Goal: Transaction & Acquisition: Purchase product/service

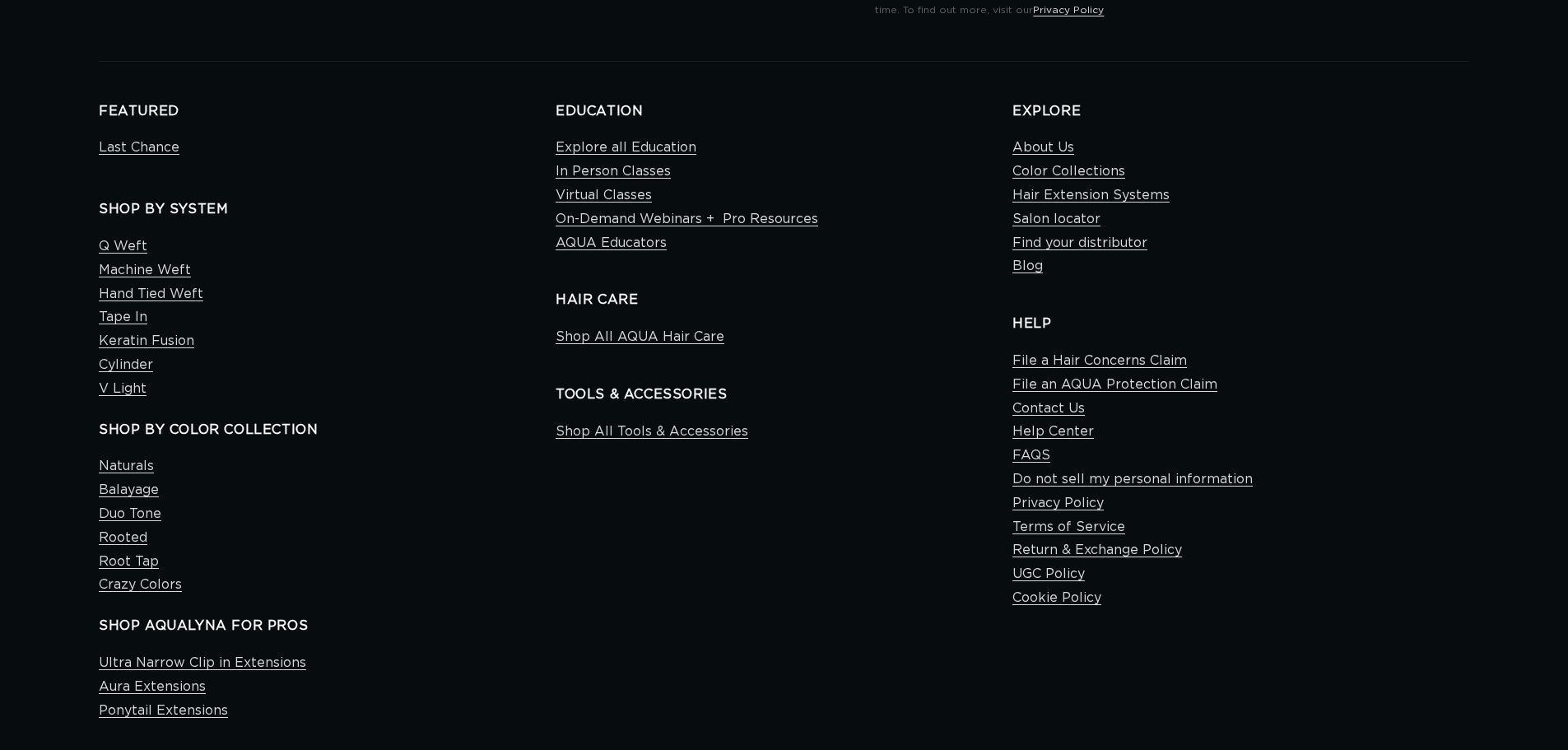
scroll to position [659, 0]
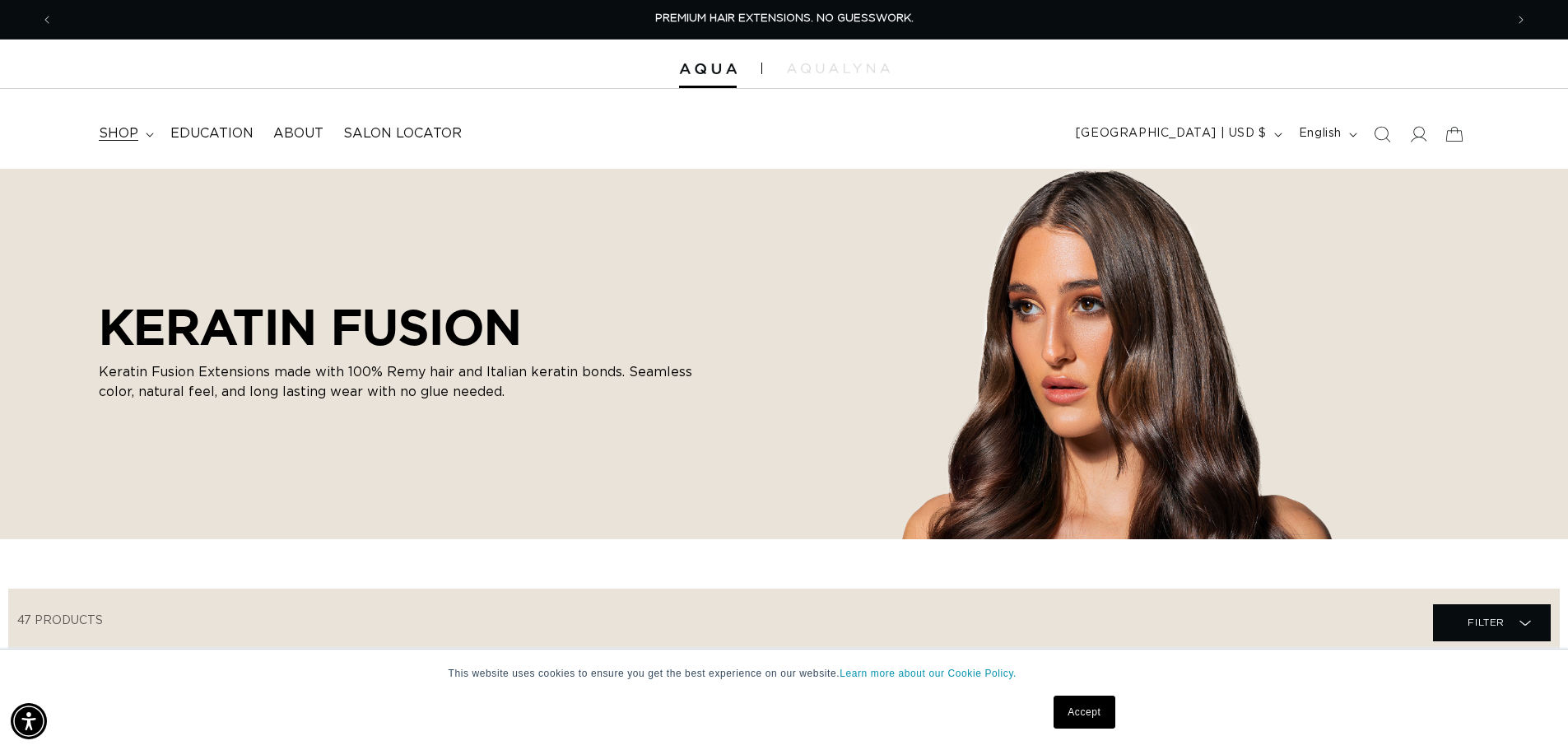
click at [117, 138] on span "shop" at bounding box center [119, 133] width 40 height 17
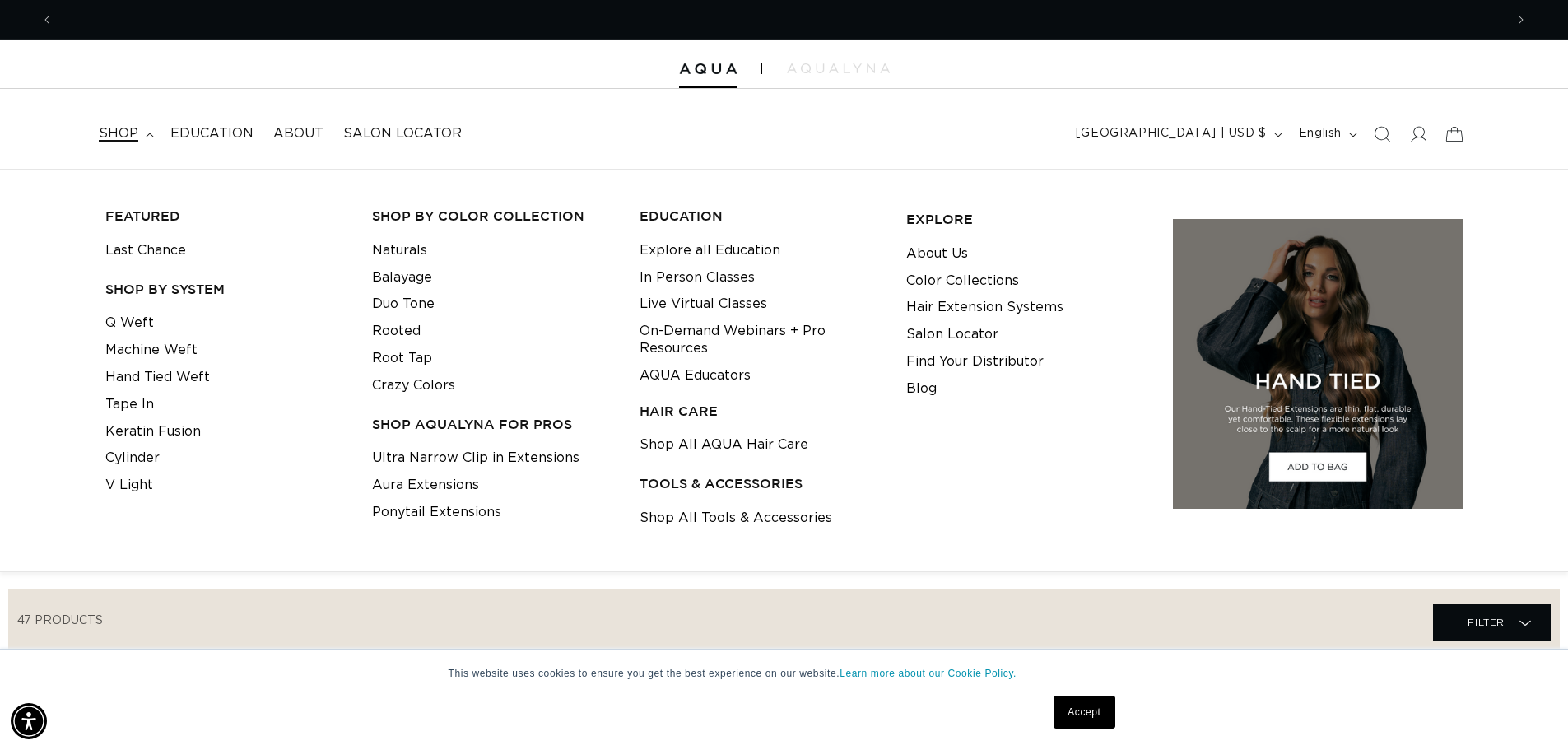
scroll to position [0, 1451]
click at [117, 138] on span "shop" at bounding box center [119, 133] width 40 height 17
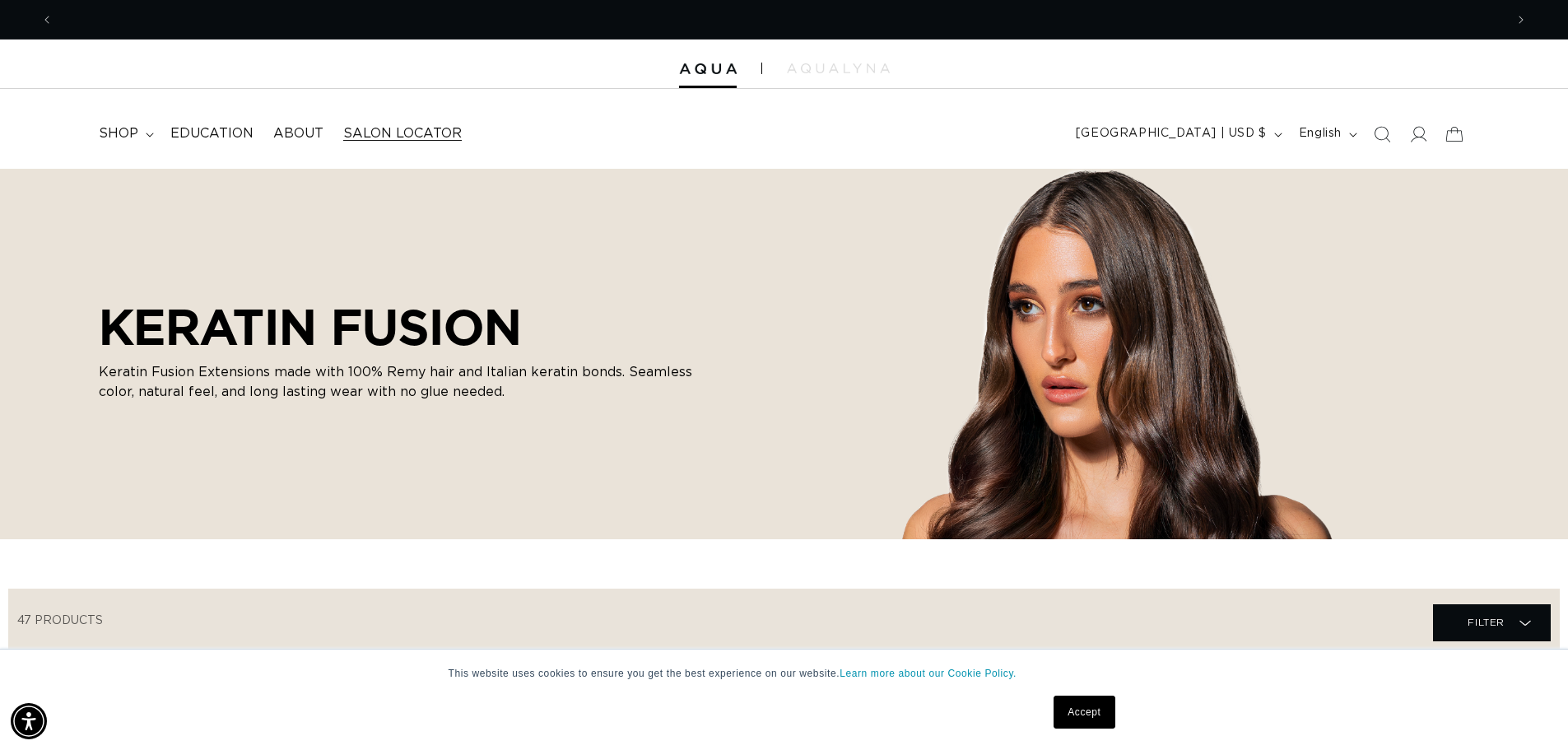
scroll to position [0, 2902]
click at [355, 133] on span "Salon Locator" at bounding box center [402, 133] width 119 height 17
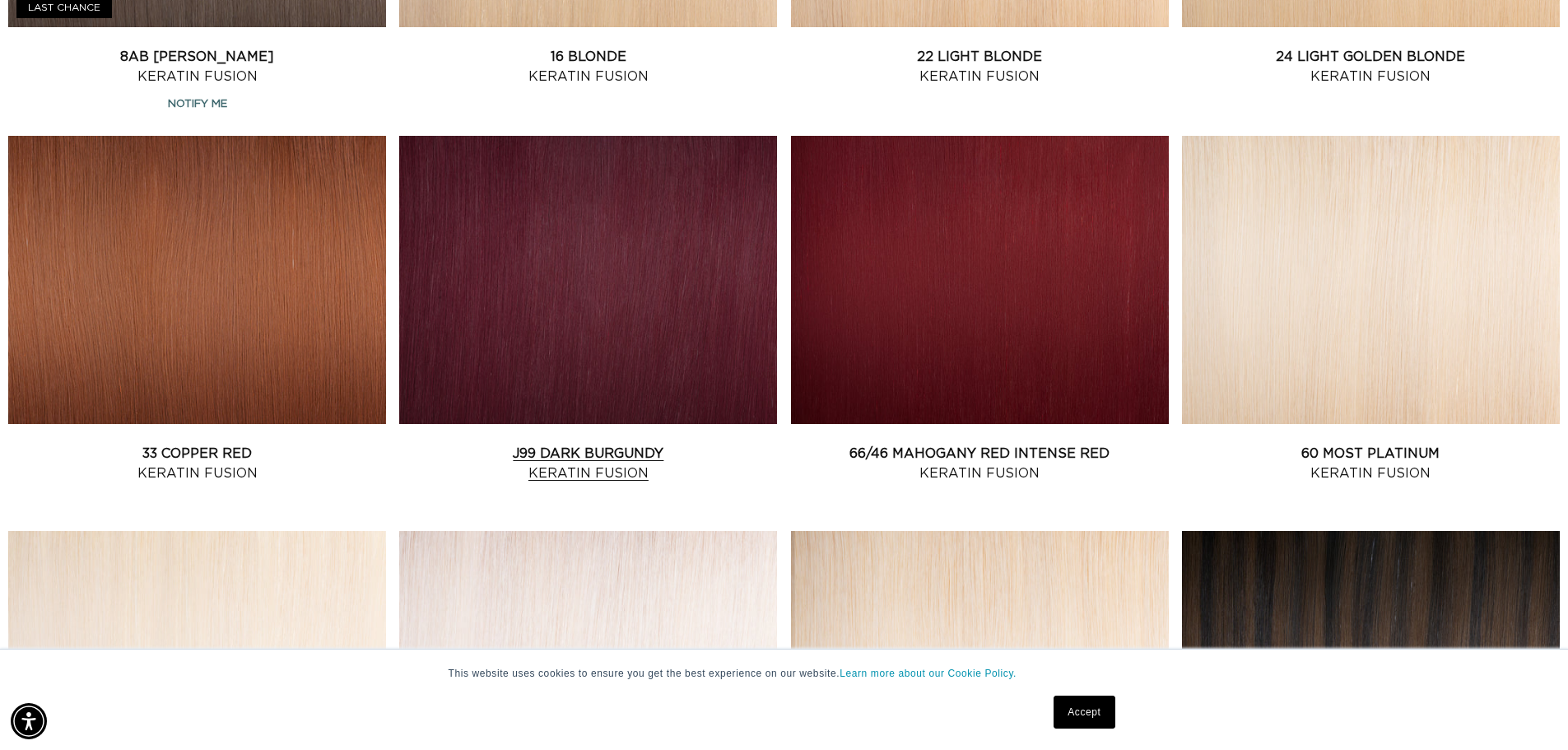
click at [727, 444] on link "J99 Dark Burgundy Keratin Fusion" at bounding box center [587, 464] width 377 height 40
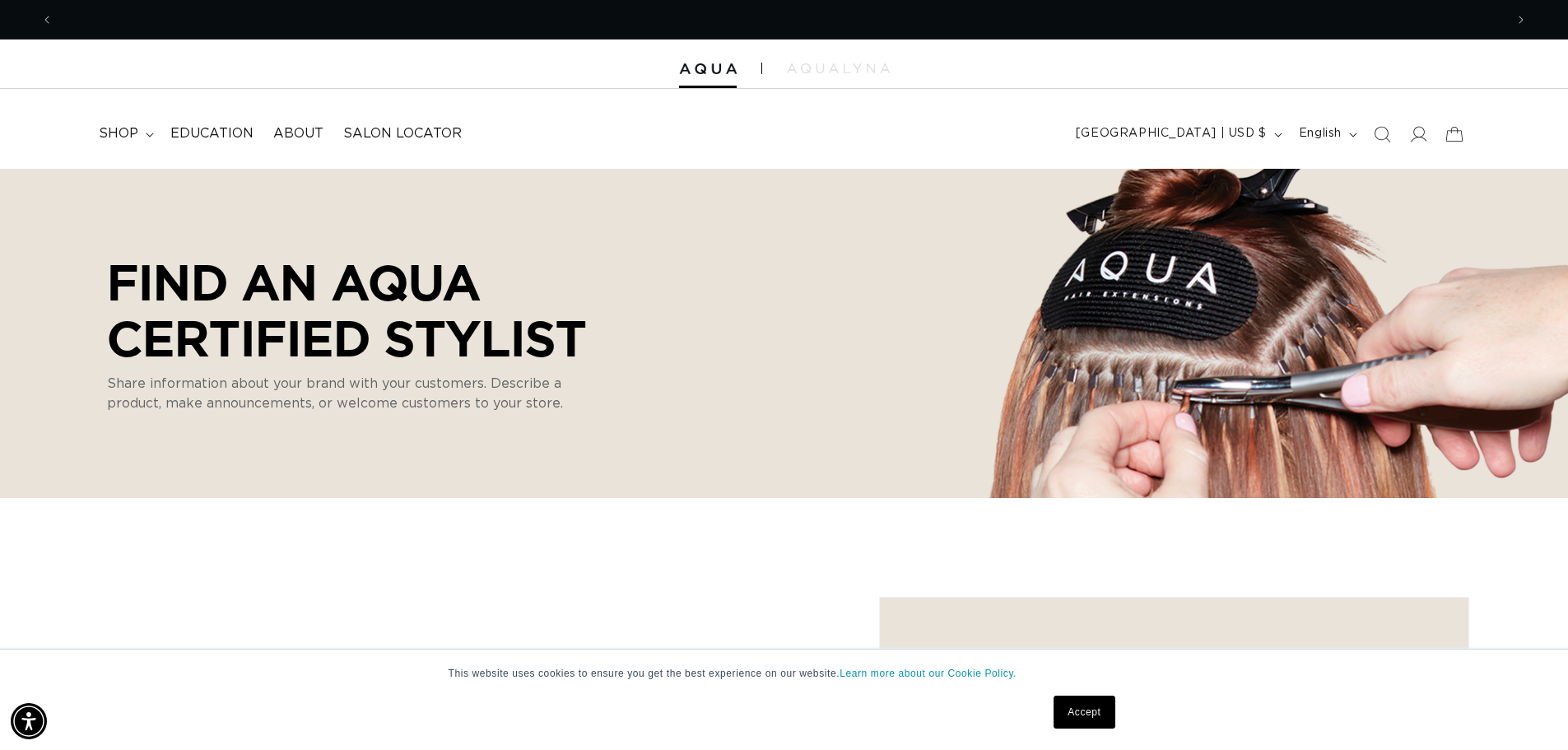
scroll to position [0, 2902]
click at [1071, 708] on link "Accept" at bounding box center [1084, 711] width 60 height 33
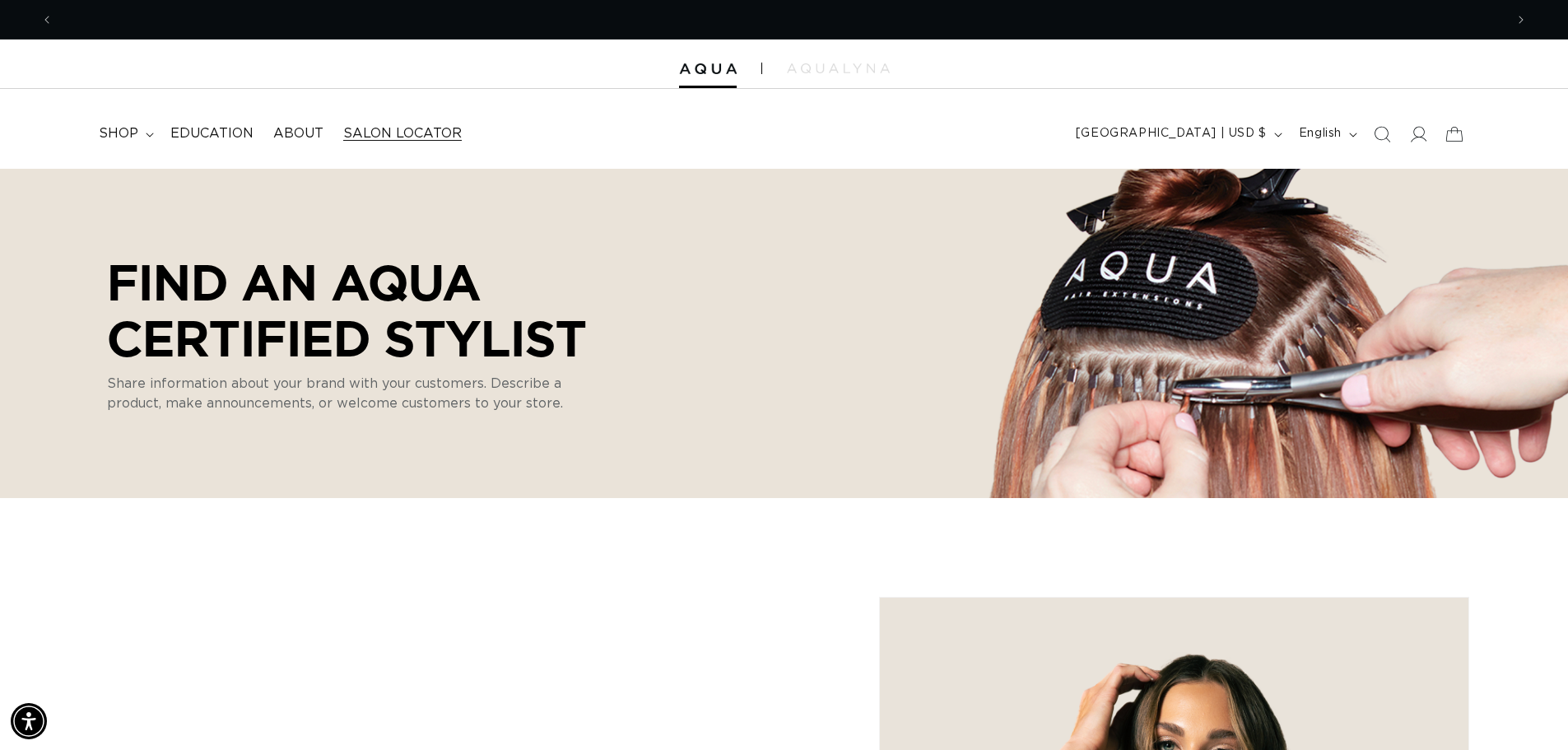
click at [403, 142] on span "Salon Locator" at bounding box center [402, 133] width 119 height 17
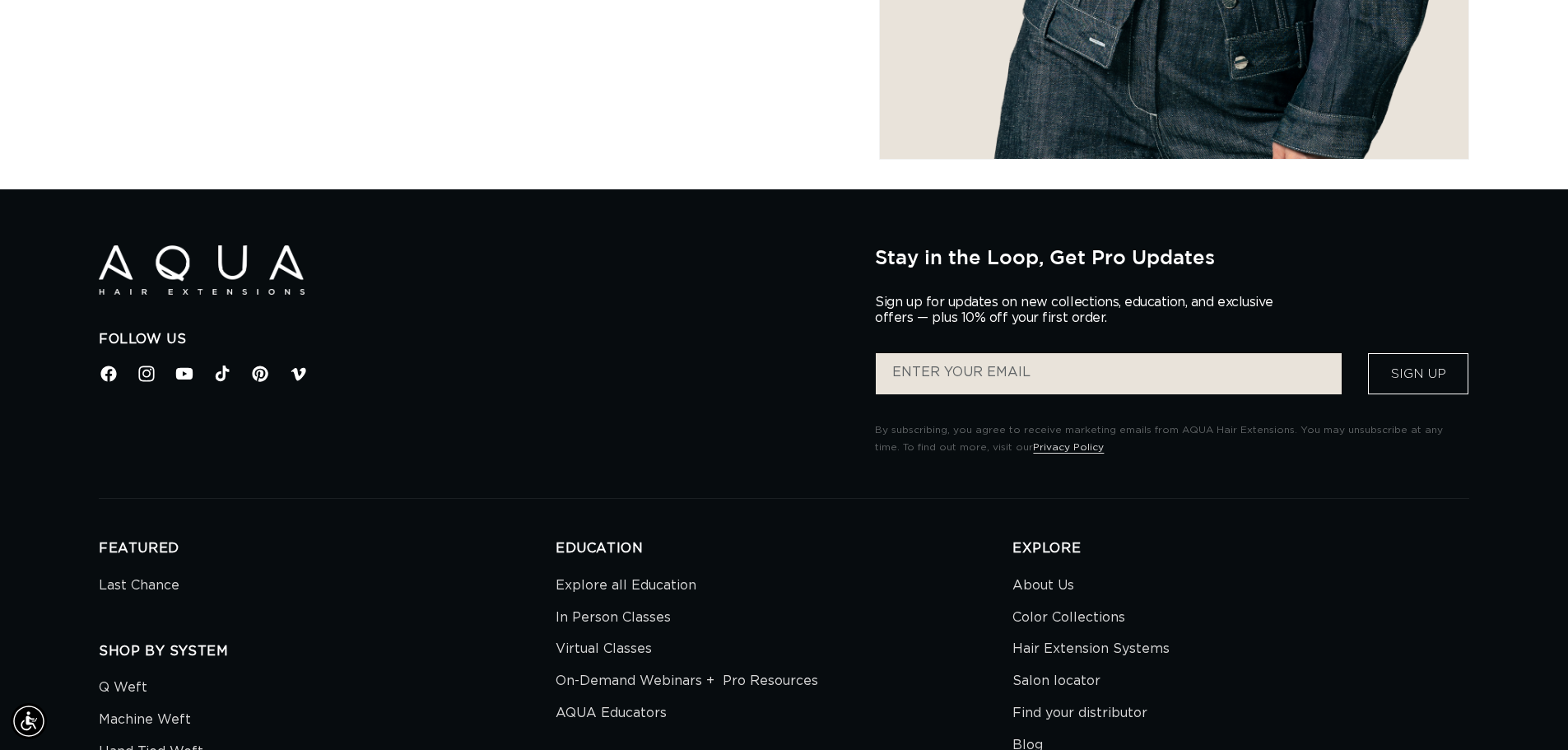
scroll to position [988, 0]
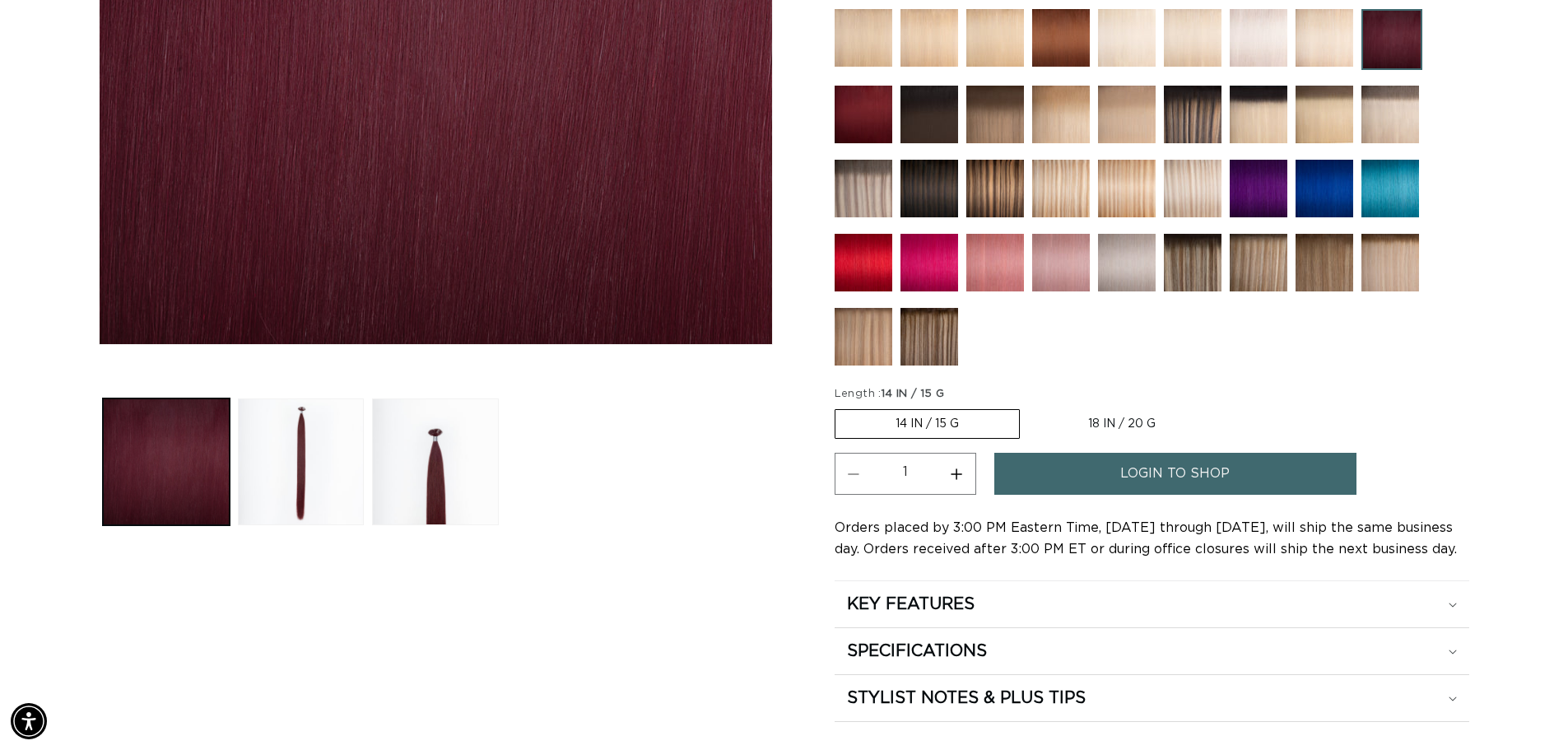
scroll to position [0, 1451]
click at [957, 475] on button "Increase quantity for J99 Dark Burgundy - Keratin Fusion" at bounding box center [956, 474] width 37 height 42
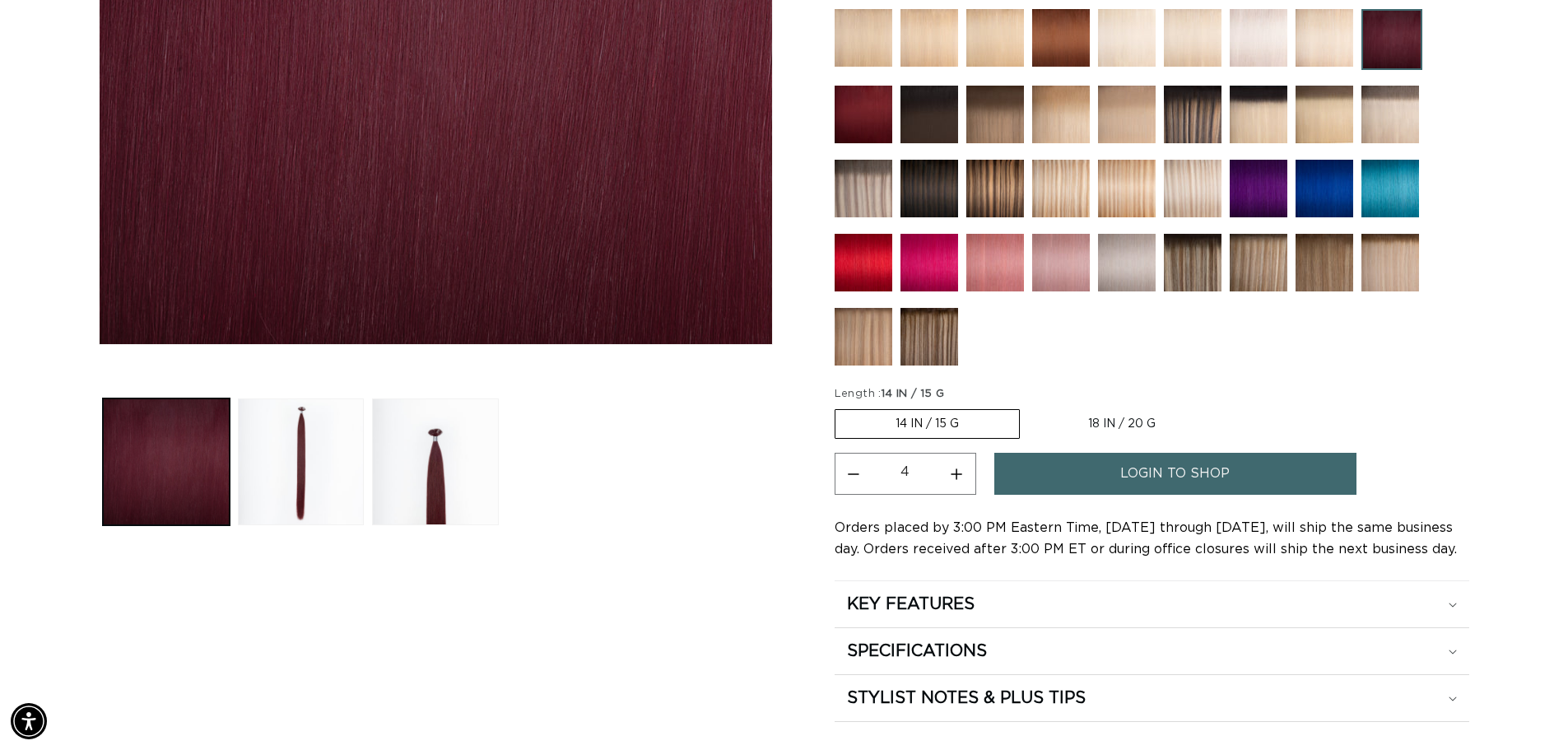
click at [957, 475] on button "Increase quantity for J99 Dark Burgundy - Keratin Fusion" at bounding box center [956, 474] width 37 height 42
type input "5"
